Goal: Task Accomplishment & Management: Use online tool/utility

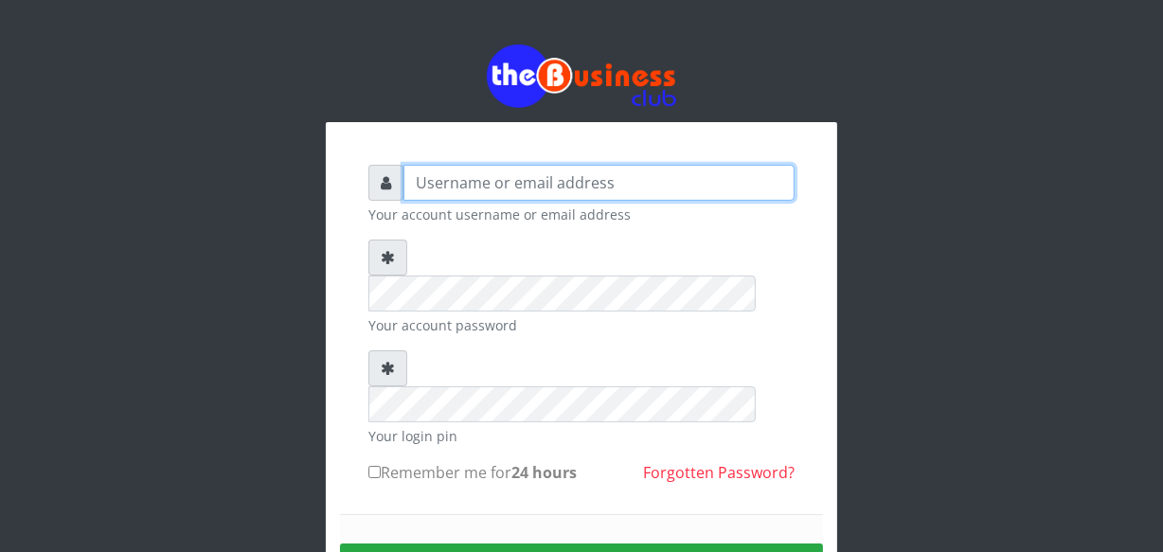
click at [472, 180] on input "text" at bounding box center [598, 183] width 391 height 36
type input "jossy"
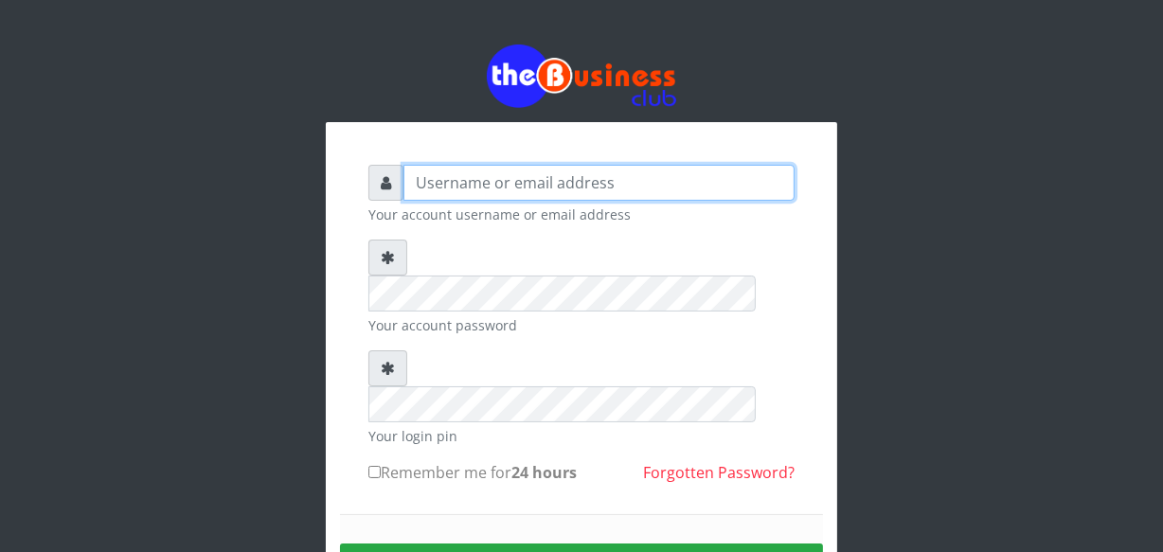
click at [636, 175] on input "text" at bounding box center [598, 183] width 391 height 36
type input "jossy"
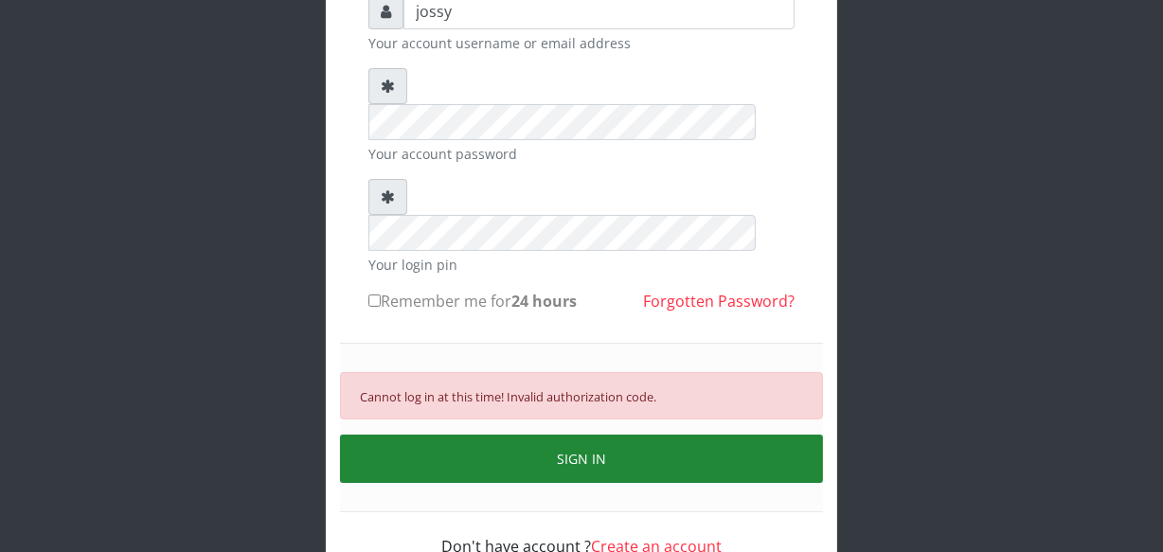
scroll to position [182, 0]
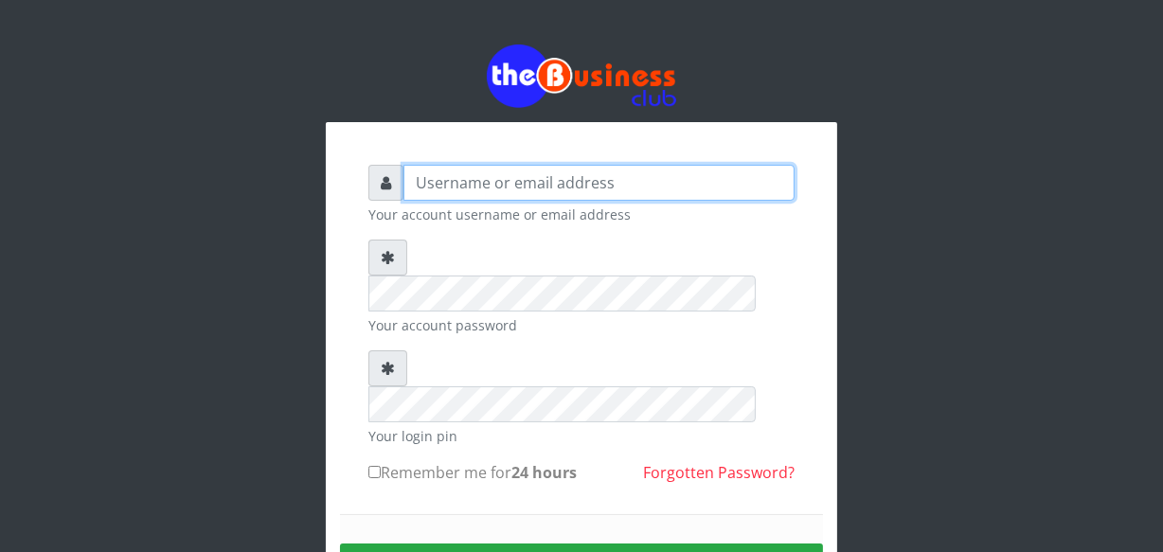
click at [726, 186] on input "text" at bounding box center [598, 183] width 391 height 36
type input "jossy"
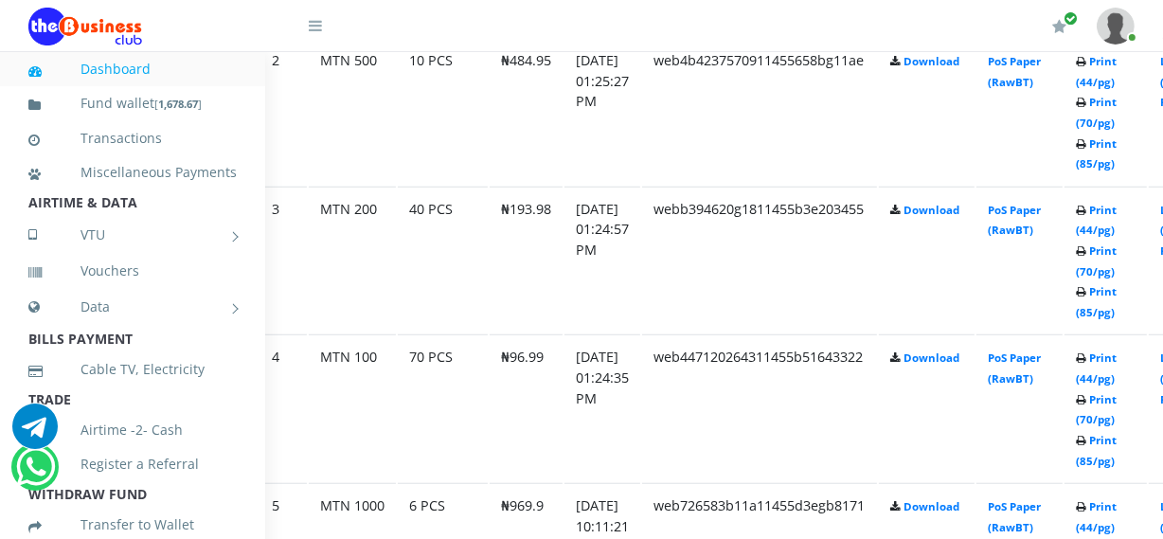
scroll to position [1343, 68]
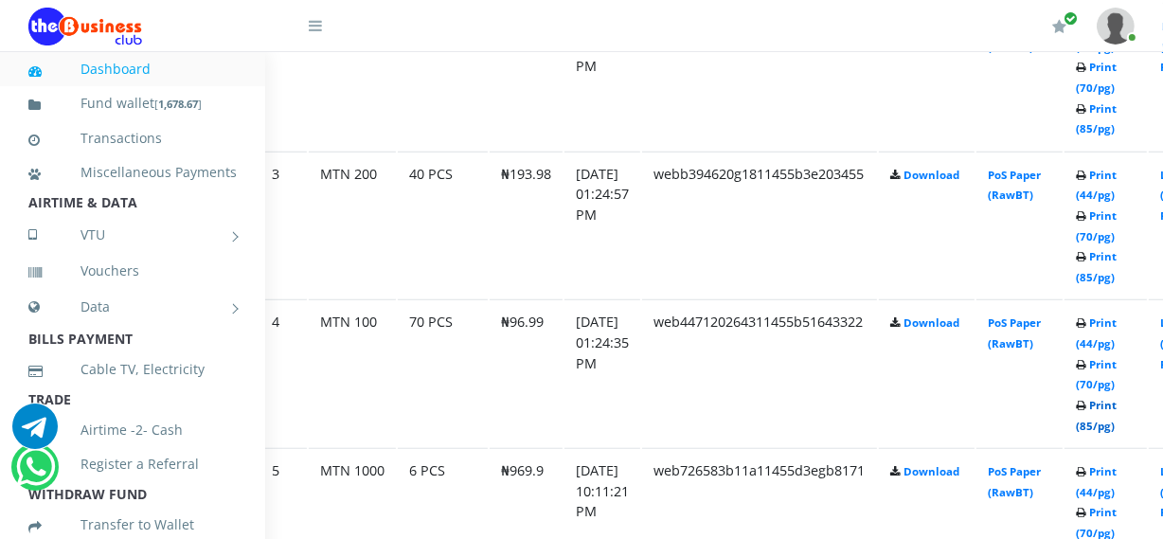
click at [1111, 419] on link "Print (85/pg)" at bounding box center [1096, 415] width 41 height 35
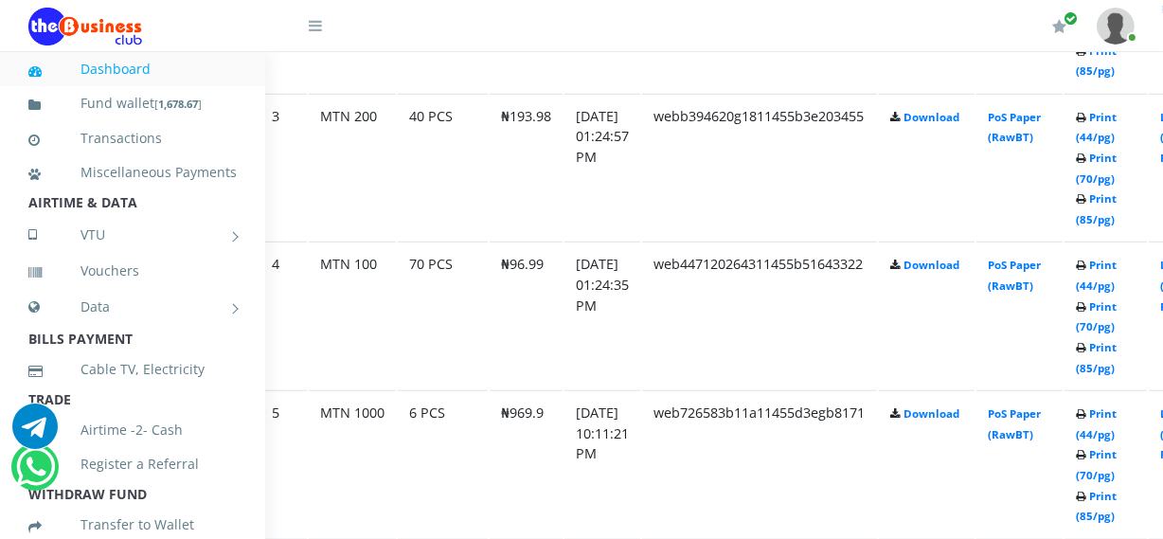
scroll to position [1398, 68]
click at [1113, 365] on link "Print (85/pg)" at bounding box center [1096, 359] width 41 height 35
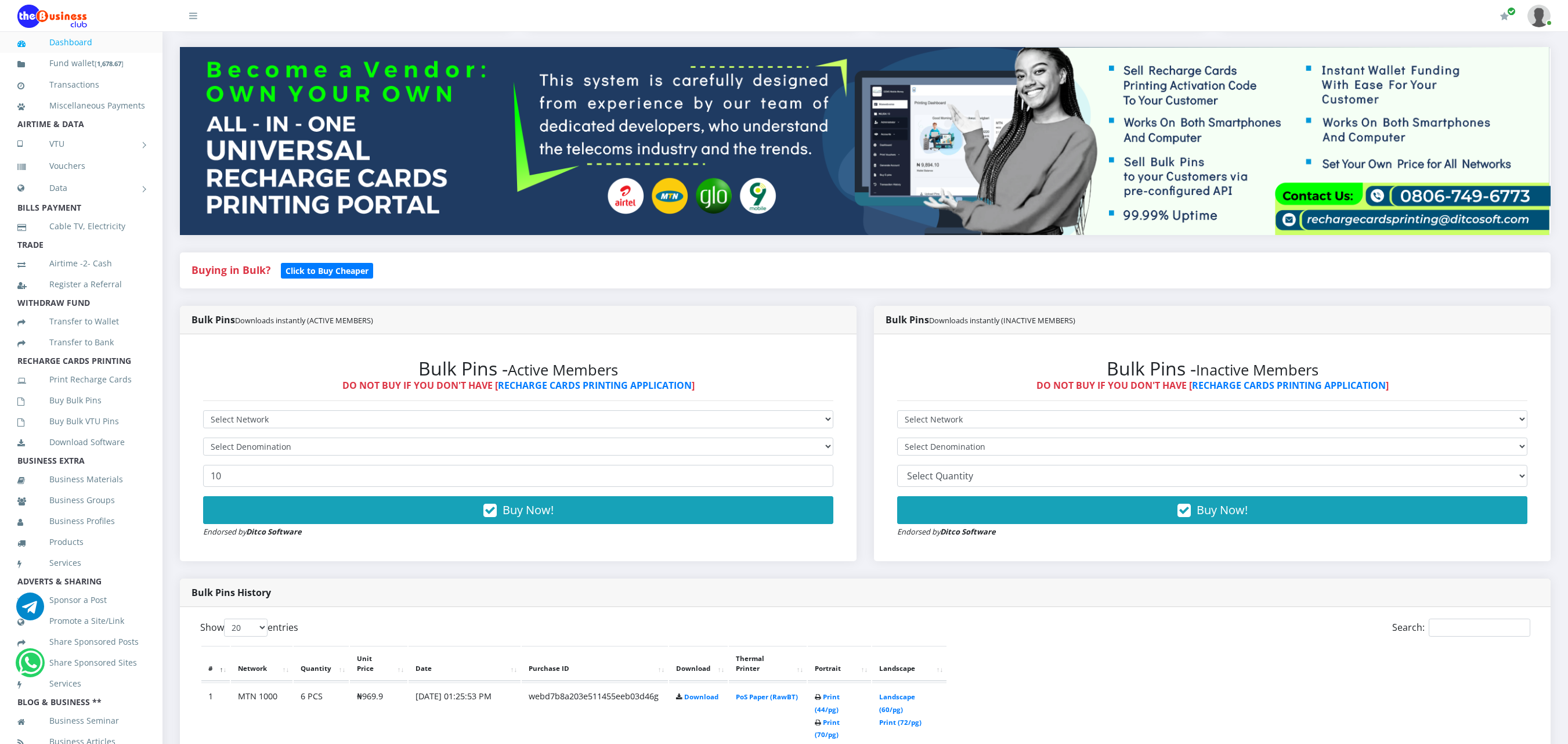
scroll to position [139, 0]
